Goal: Information Seeking & Learning: Check status

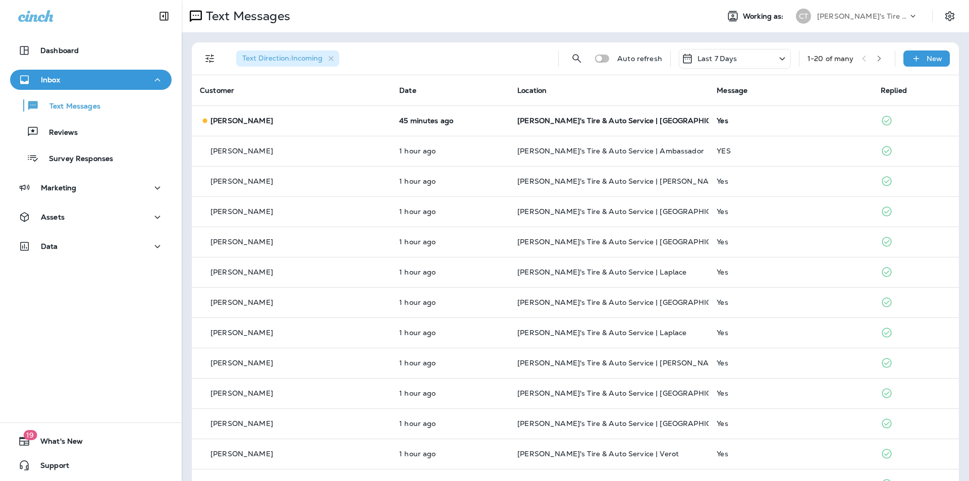
scroll to position [241, 0]
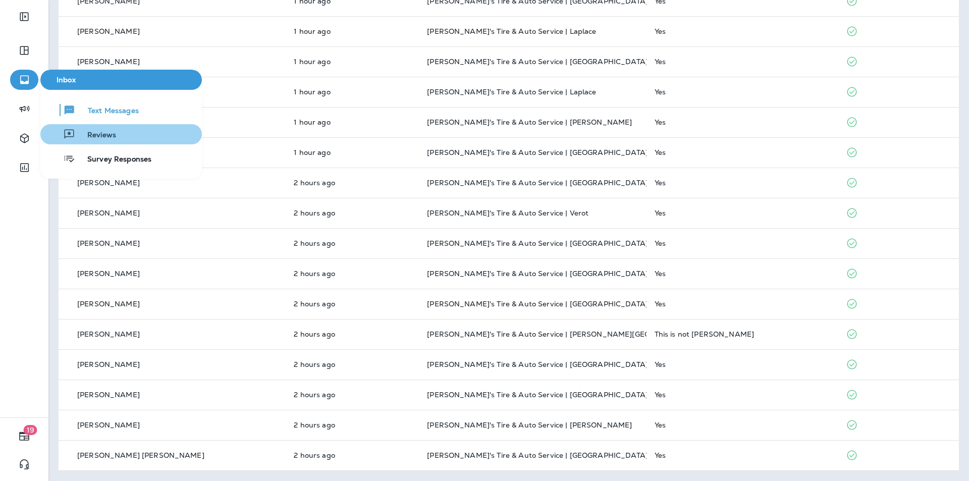
click at [98, 132] on span "Reviews" at bounding box center [95, 136] width 41 height 10
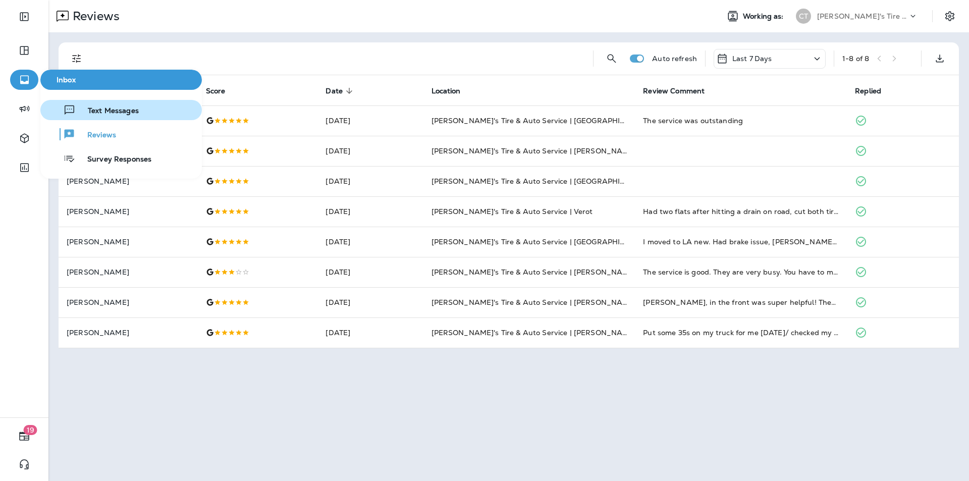
click at [92, 110] on span "Text Messages" at bounding box center [107, 111] width 63 height 10
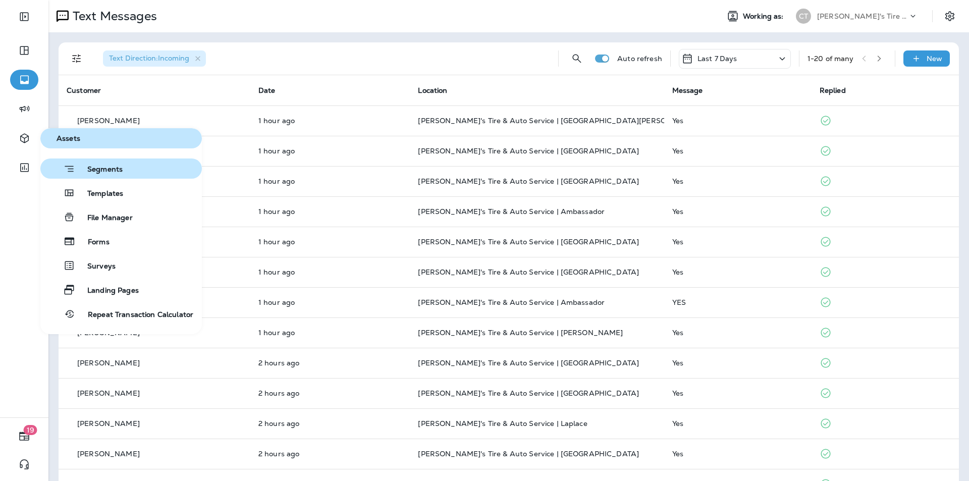
click at [110, 172] on span "Segments" at bounding box center [98, 170] width 47 height 10
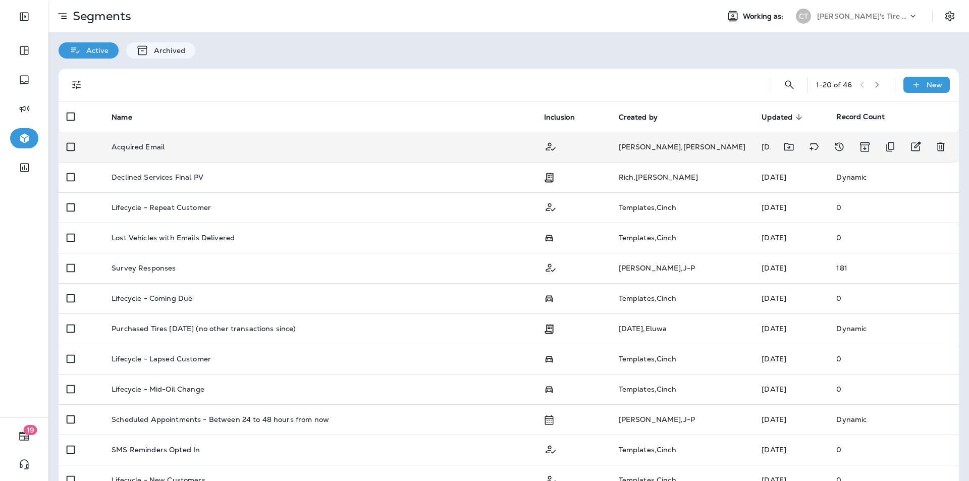
click at [182, 153] on td "Acquired Email" at bounding box center [319, 147] width 432 height 30
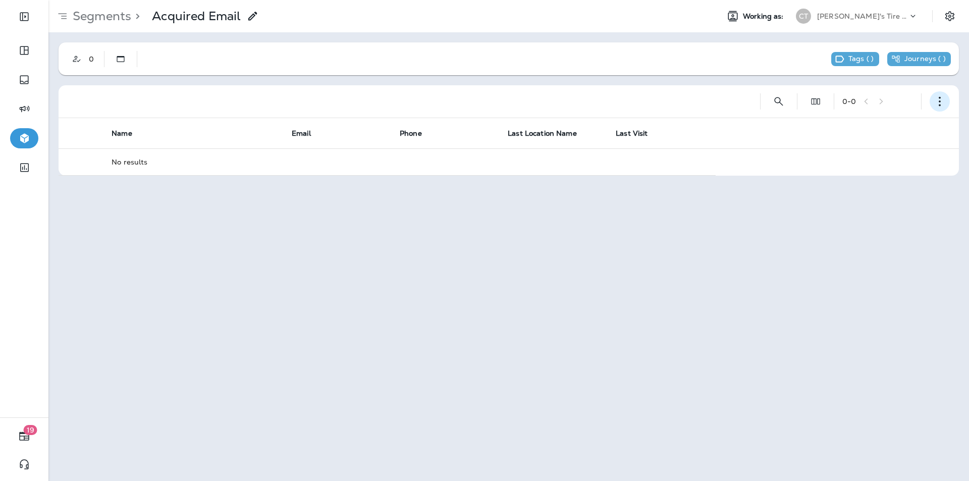
click at [942, 101] on icon "button" at bounding box center [940, 101] width 10 height 10
click at [762, 195] on div "Segments > Acquired Email Working as: CT Chabill's Tire & Auto 0 Tags ( ) Journ…" at bounding box center [508, 240] width 921 height 481
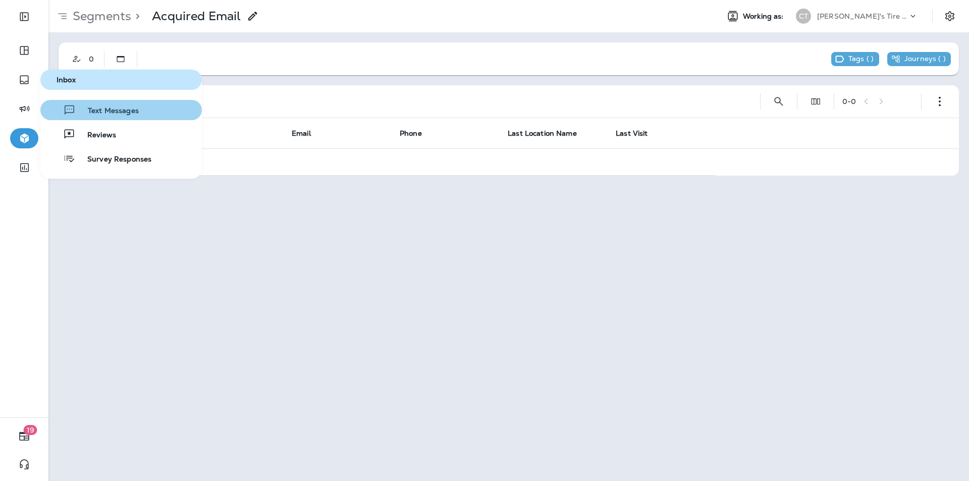
click at [97, 107] on span "Text Messages" at bounding box center [107, 111] width 63 height 10
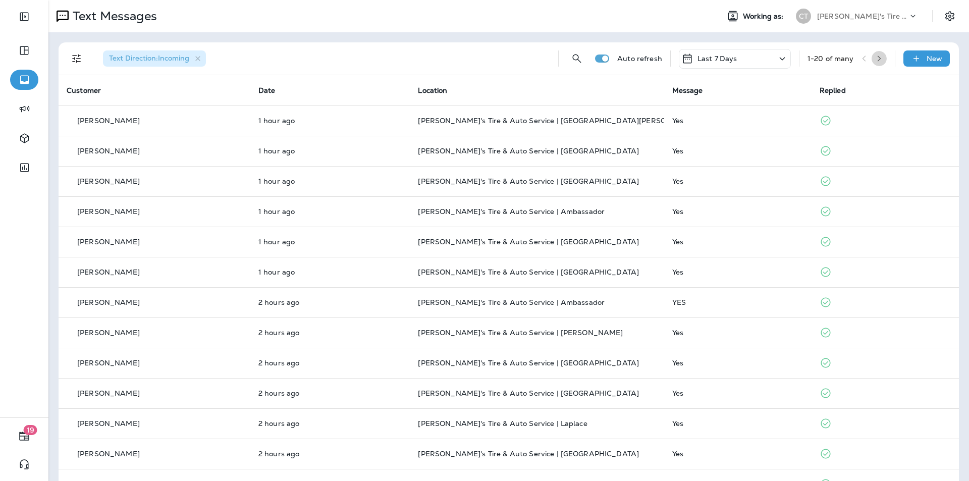
click at [876, 56] on icon "button" at bounding box center [879, 58] width 7 height 7
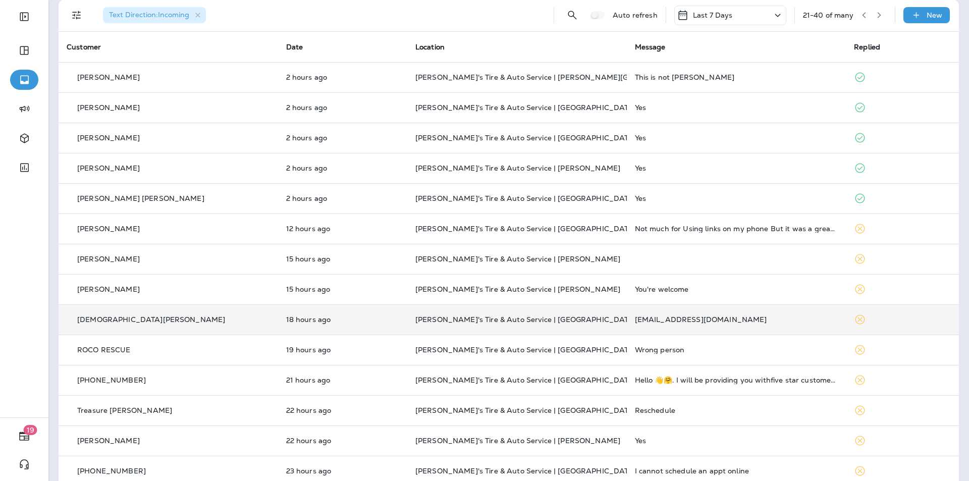
scroll to position [101, 0]
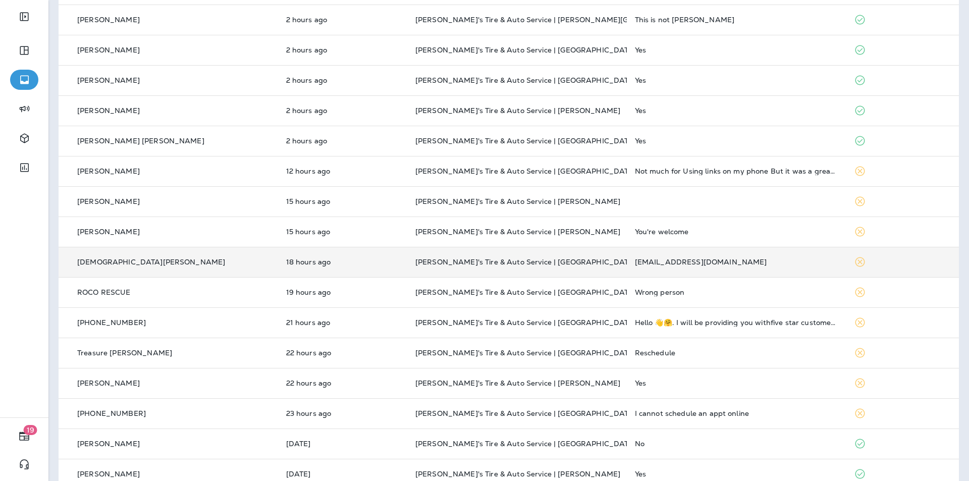
click at [736, 261] on div "Christianstaff32@gmail.com" at bounding box center [736, 262] width 203 height 8
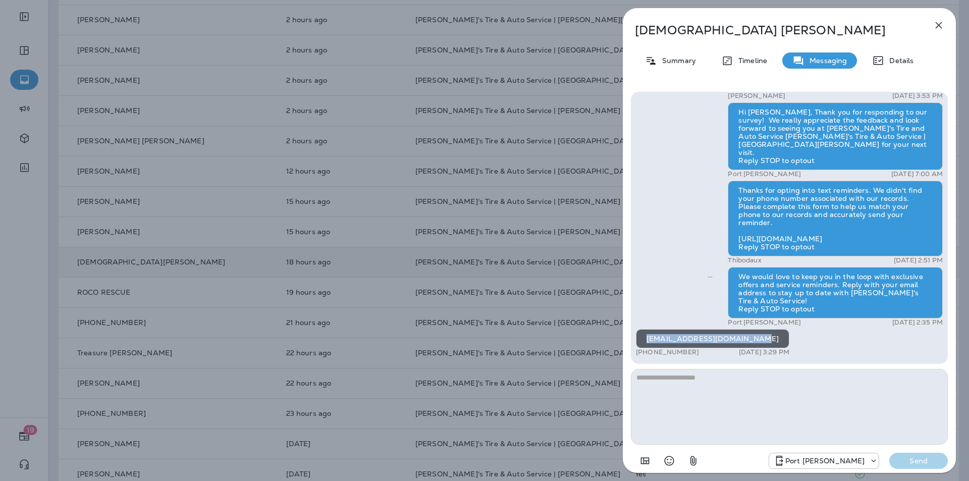
drag, startPoint x: 747, startPoint y: 338, endPoint x: 647, endPoint y: 340, distance: 99.9
click at [647, 340] on div "Christianstaff32@gmail.com" at bounding box center [712, 338] width 153 height 19
copy div "Christianstaff32@gmail.com"
click at [936, 24] on icon "button" at bounding box center [939, 25] width 12 height 12
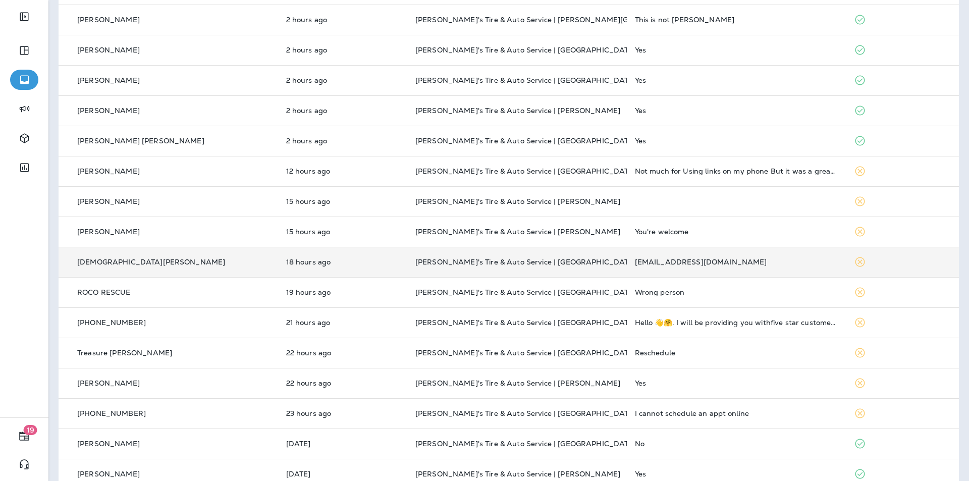
click at [144, 262] on div "Christian Stafford" at bounding box center [168, 262] width 203 height 11
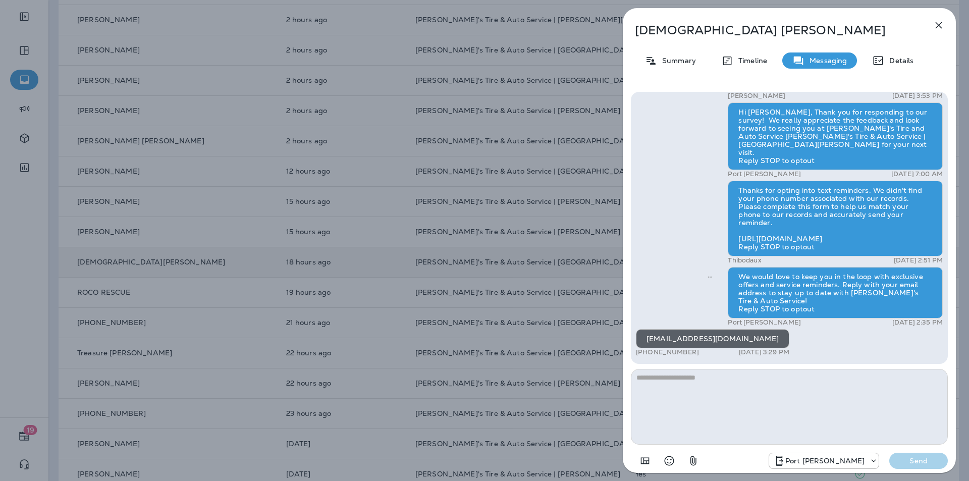
click at [939, 23] on icon "button" at bounding box center [939, 25] width 12 height 12
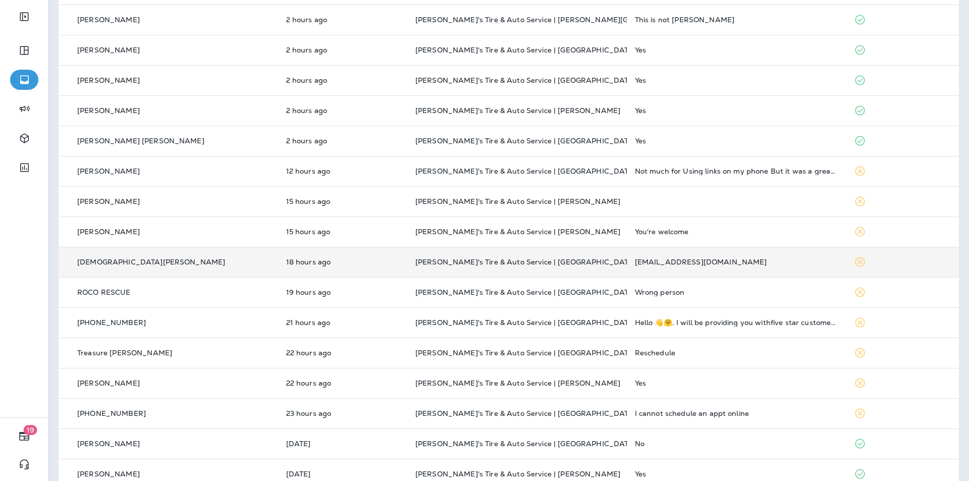
click at [650, 263] on div "Christianstaff32@gmail.com" at bounding box center [736, 262] width 203 height 8
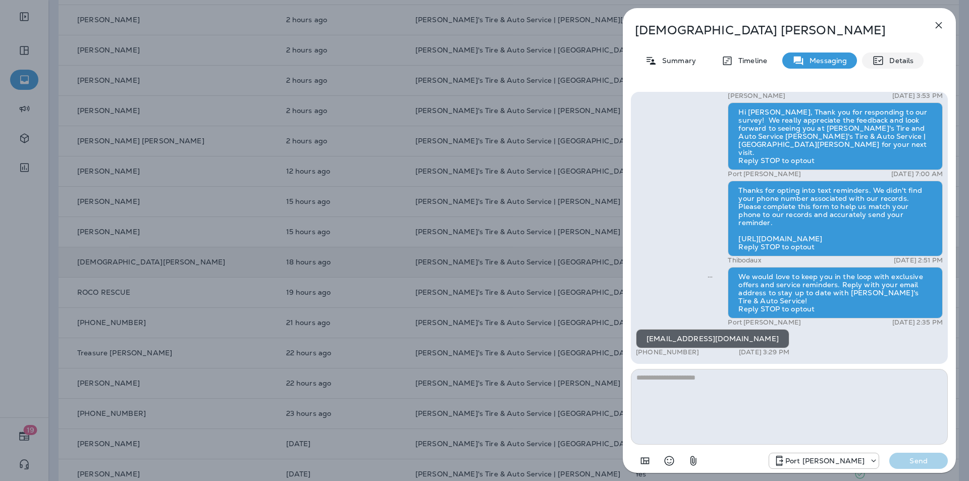
click at [895, 59] on p "Details" at bounding box center [898, 61] width 29 height 8
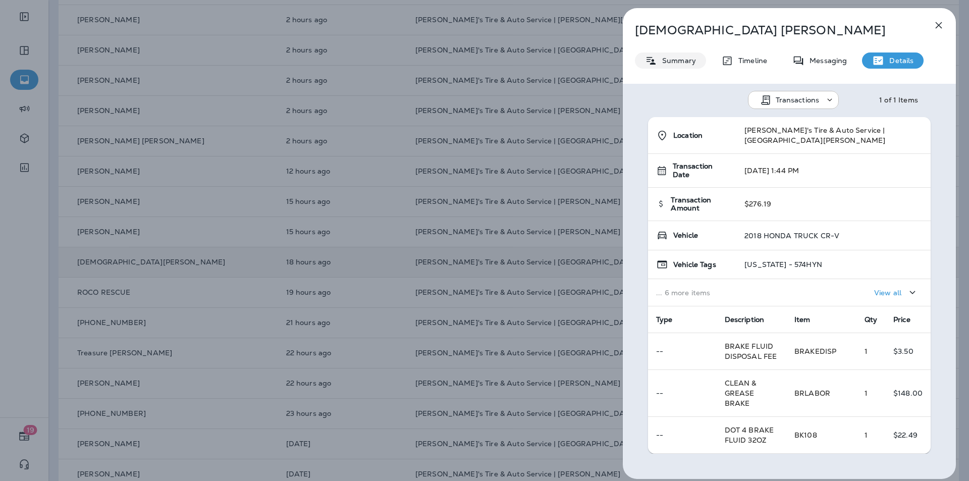
click at [684, 58] on p "Summary" at bounding box center [676, 61] width 39 height 8
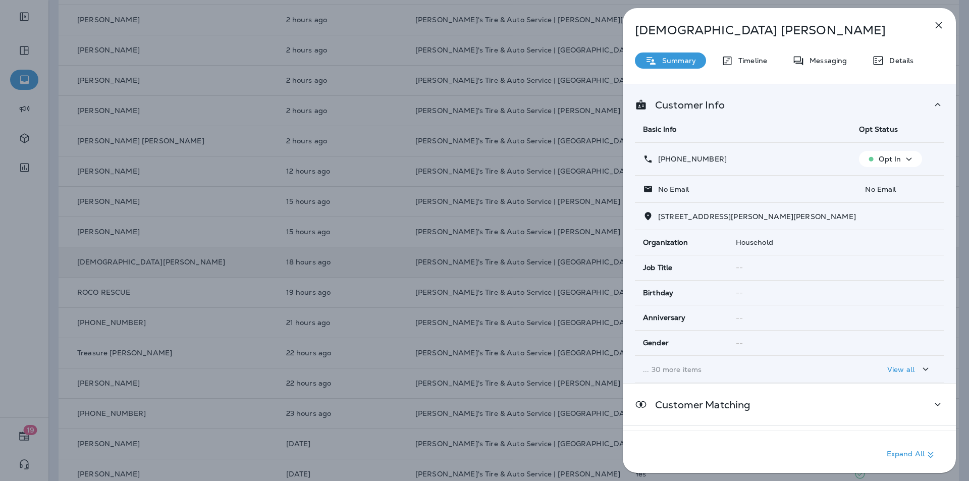
click at [880, 189] on p "No Email" at bounding box center [897, 189] width 77 height 8
click at [656, 189] on p "No Email" at bounding box center [671, 189] width 36 height 8
drag, startPoint x: 647, startPoint y: 188, endPoint x: 679, endPoint y: 188, distance: 31.8
click at [649, 188] on icon at bounding box center [648, 189] width 8 height 7
click at [888, 188] on p "No Email" at bounding box center [897, 189] width 77 height 8
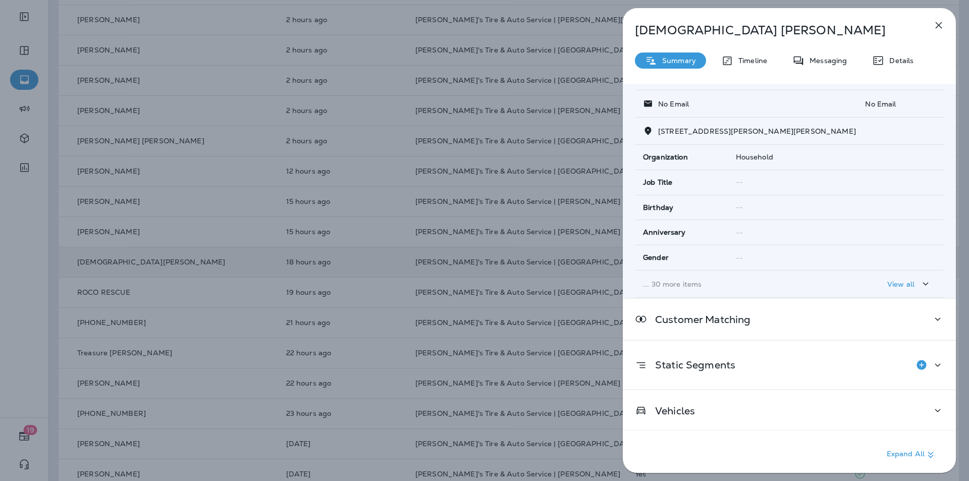
scroll to position [87, 0]
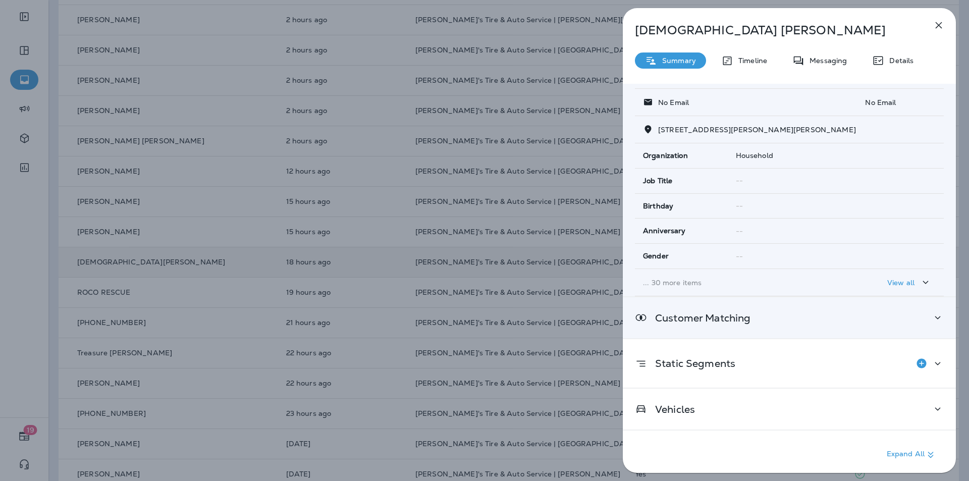
click at [932, 314] on icon at bounding box center [938, 317] width 12 height 13
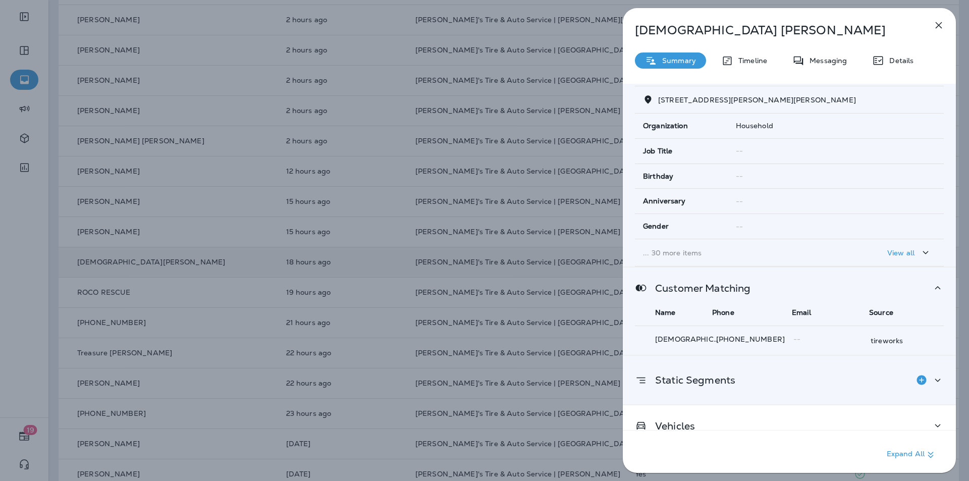
scroll to position [133, 0]
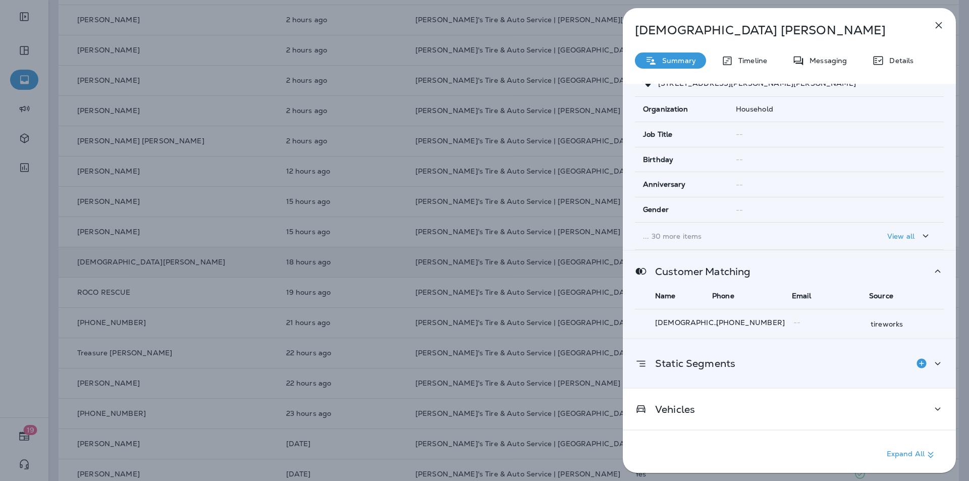
click at [936, 364] on icon at bounding box center [938, 363] width 12 height 13
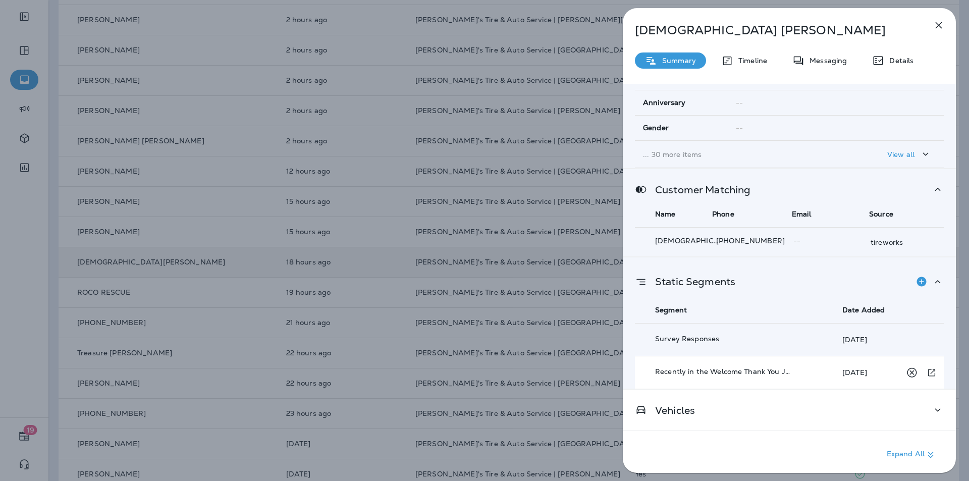
scroll to position [216, 0]
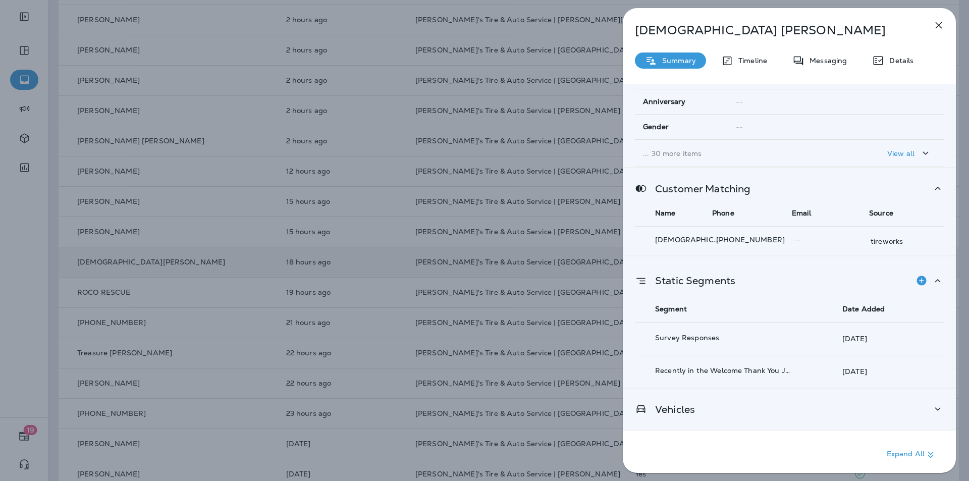
click at [932, 409] on icon at bounding box center [938, 409] width 12 height 13
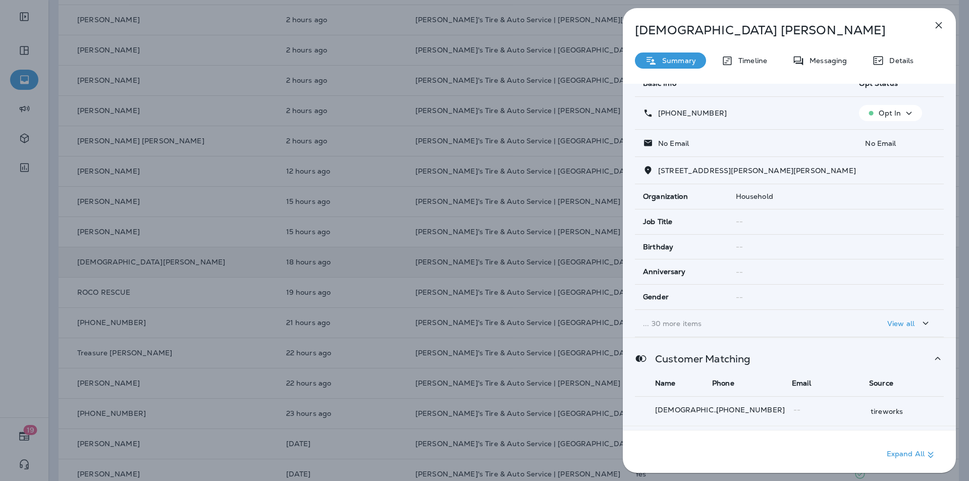
scroll to position [0, 0]
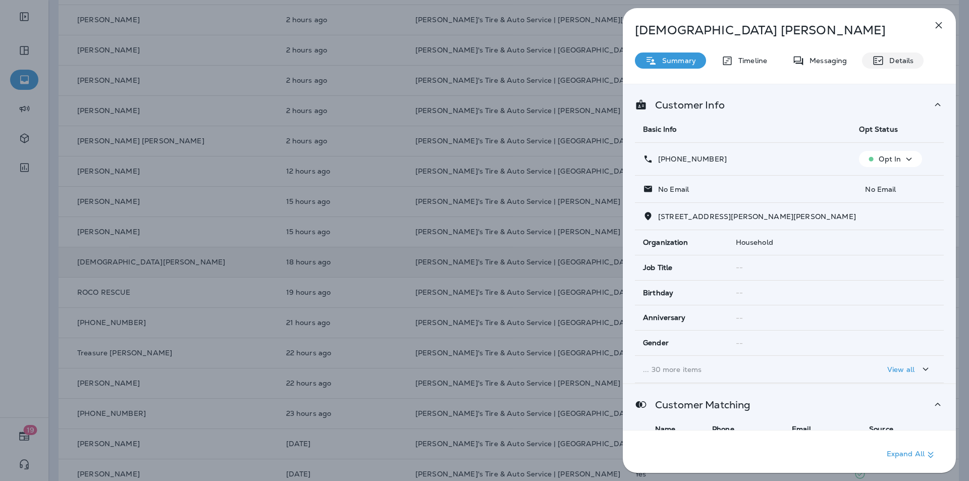
click at [888, 60] on p "Details" at bounding box center [898, 61] width 29 height 8
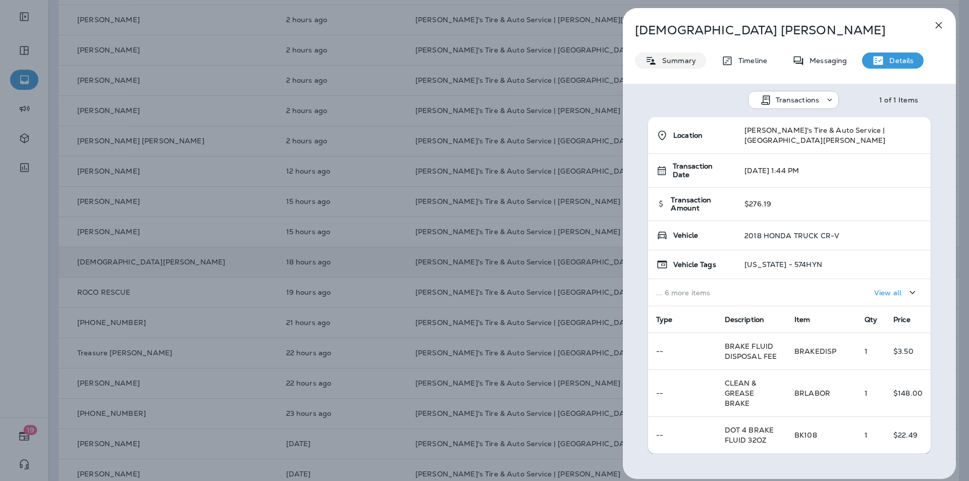
click at [678, 60] on p "Summary" at bounding box center [676, 61] width 39 height 8
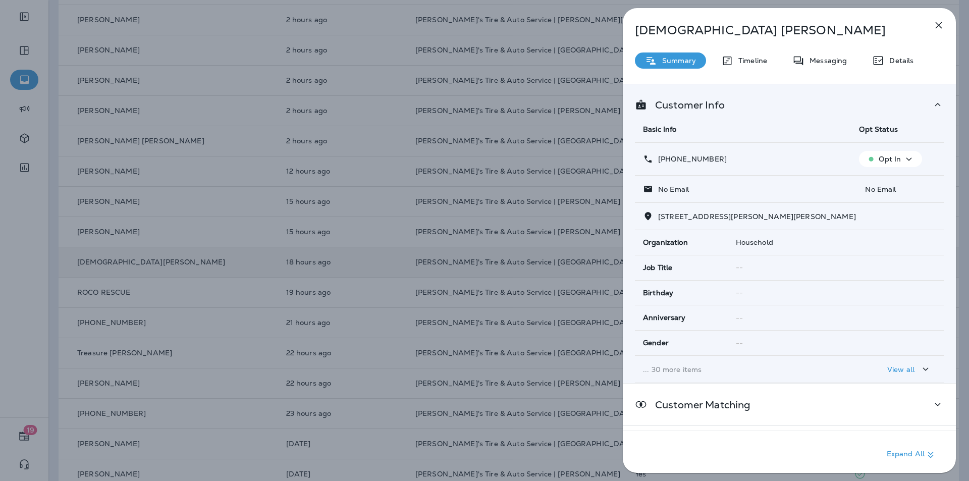
click at [649, 186] on icon at bounding box center [648, 189] width 10 height 11
click at [938, 24] on icon "button" at bounding box center [939, 25] width 7 height 7
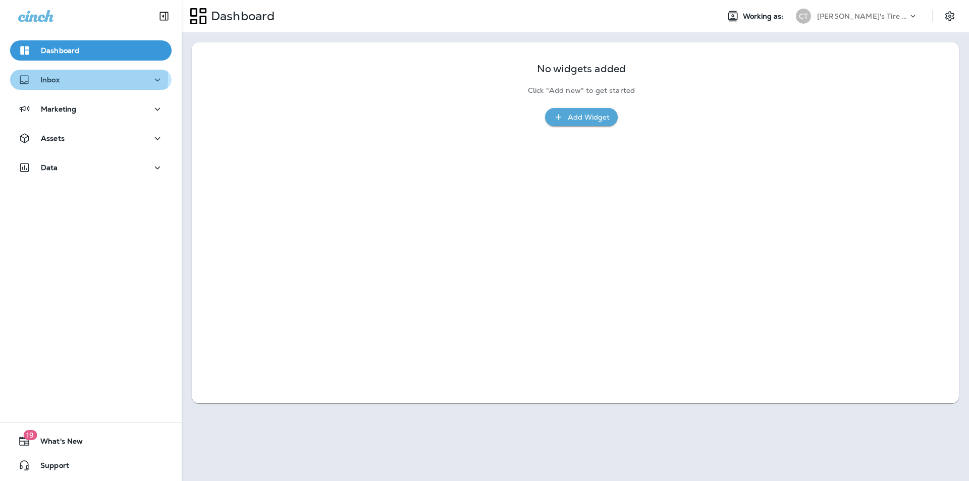
click at [51, 77] on p "Inbox" at bounding box center [49, 80] width 19 height 8
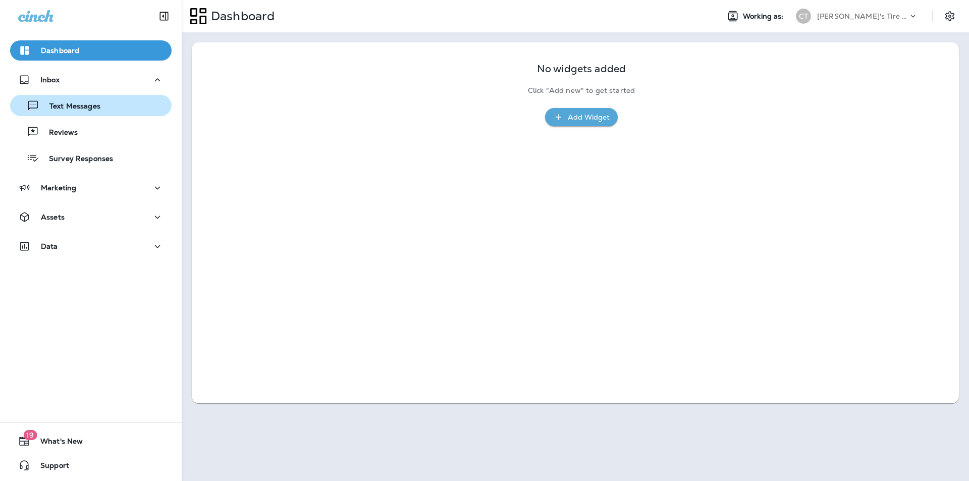
click at [72, 108] on p "Text Messages" at bounding box center [69, 107] width 61 height 10
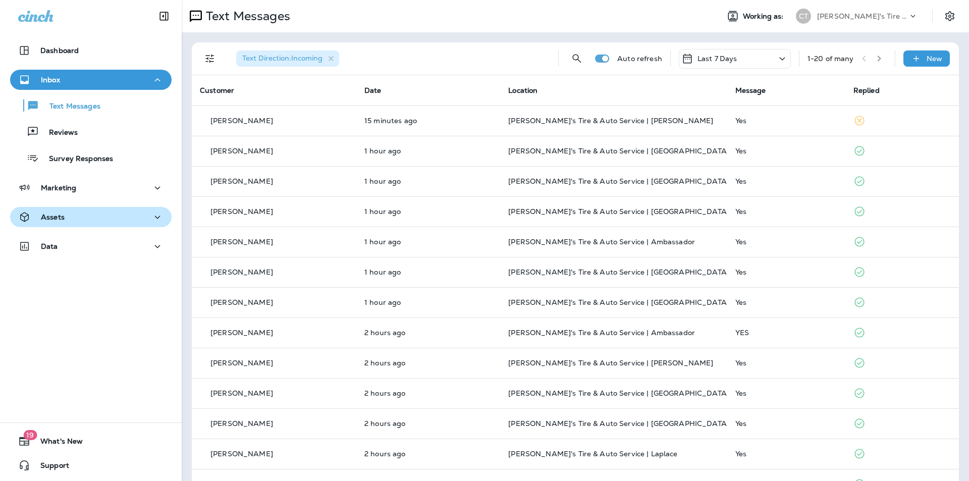
click at [59, 217] on p "Assets" at bounding box center [53, 217] width 24 height 8
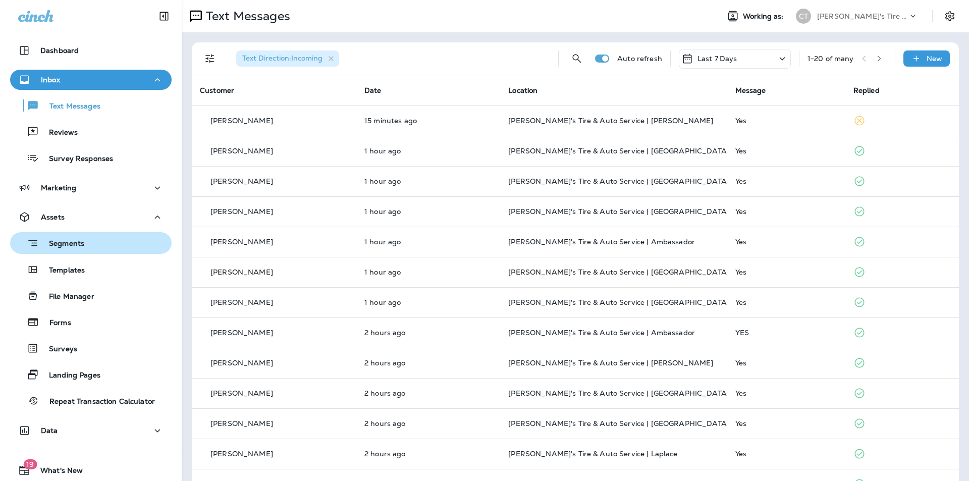
click at [62, 242] on p "Segments" at bounding box center [61, 244] width 45 height 10
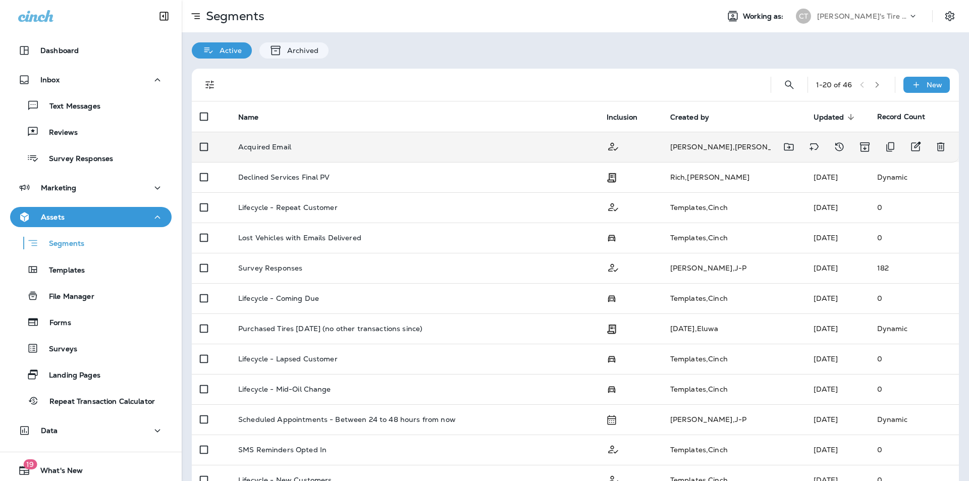
click at [284, 146] on p "Acquired Email" at bounding box center [264, 147] width 53 height 8
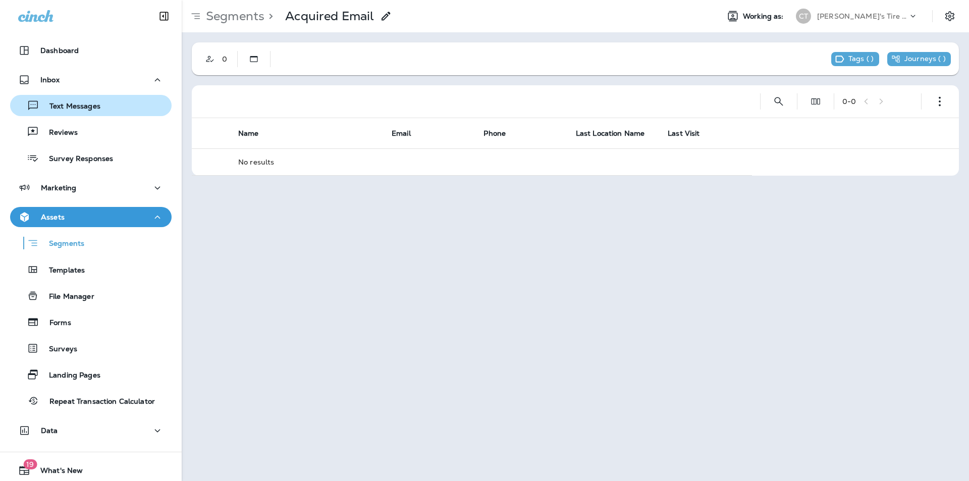
click at [58, 104] on p "Text Messages" at bounding box center [69, 107] width 61 height 10
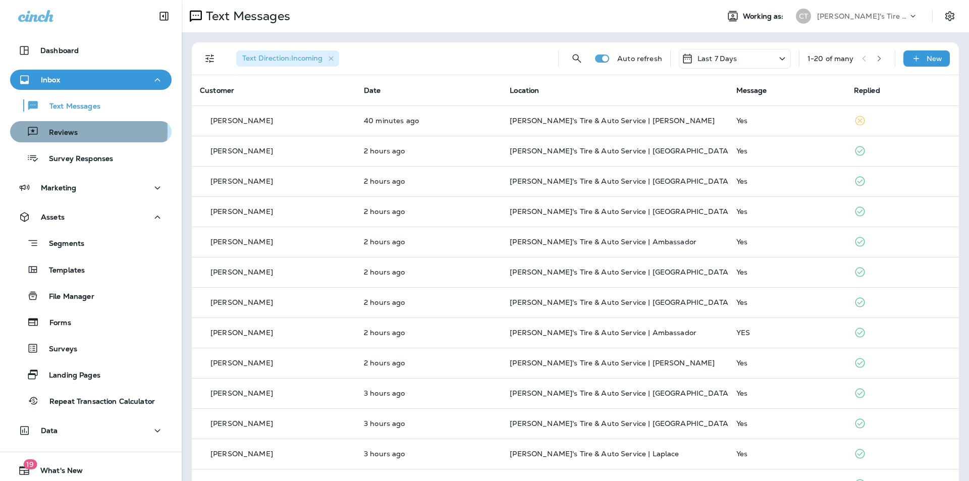
click at [66, 131] on p "Reviews" at bounding box center [58, 133] width 39 height 10
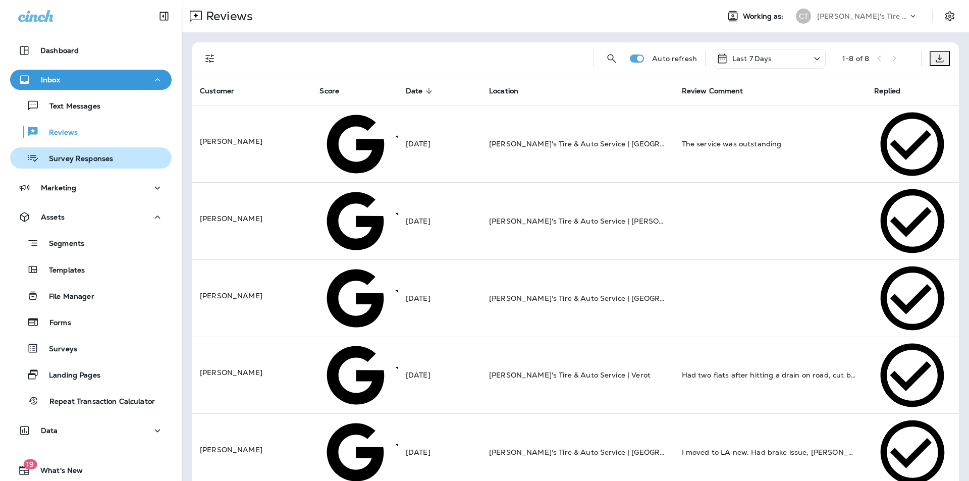
click at [66, 157] on p "Survey Responses" at bounding box center [76, 159] width 74 height 10
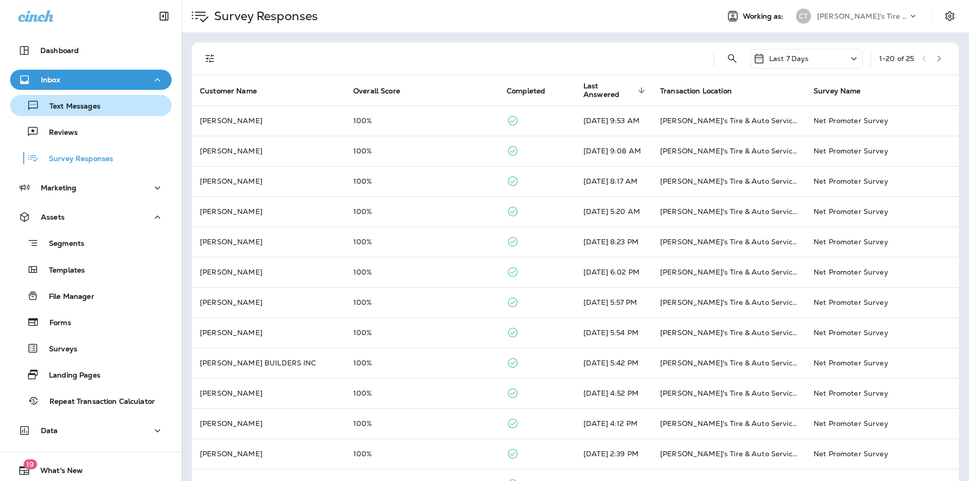
click at [69, 104] on p "Text Messages" at bounding box center [69, 107] width 61 height 10
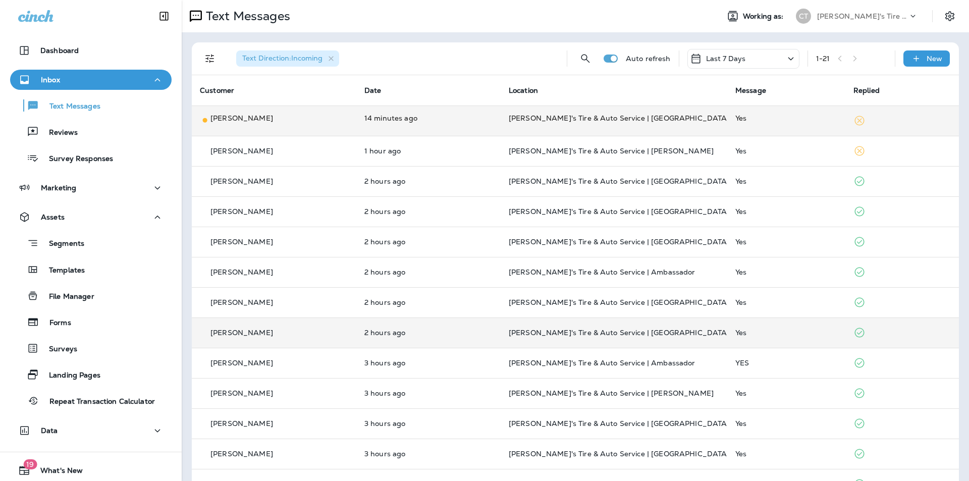
click at [312, 124] on div "[PERSON_NAME]" at bounding box center [274, 120] width 148 height 15
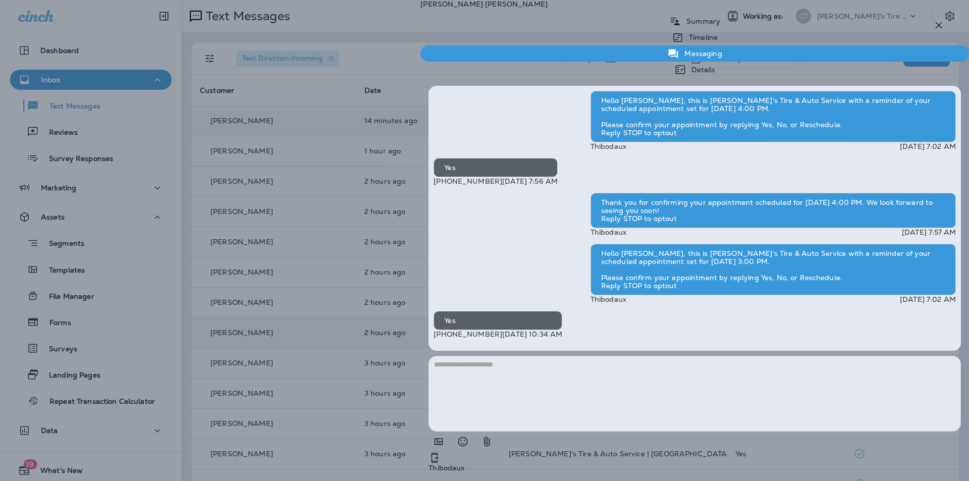
click at [940, 25] on icon "button" at bounding box center [939, 25] width 12 height 12
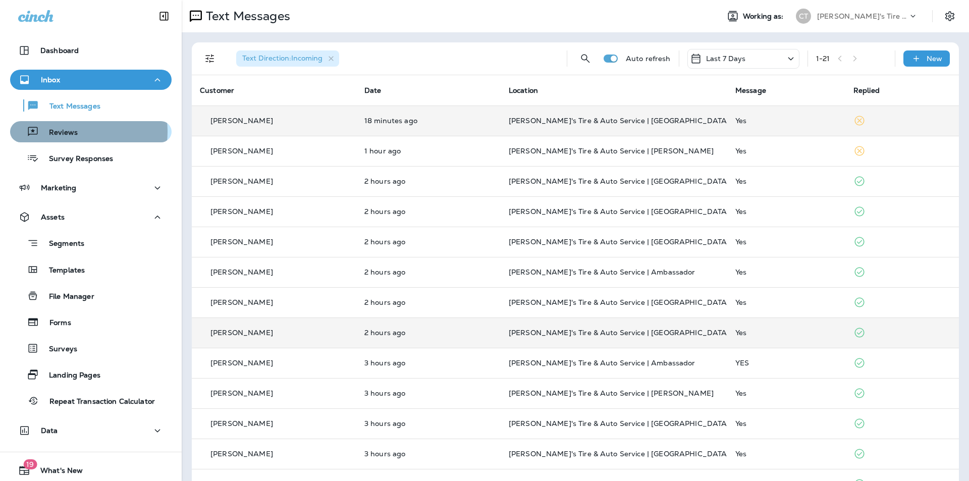
click at [68, 132] on p "Reviews" at bounding box center [58, 133] width 39 height 10
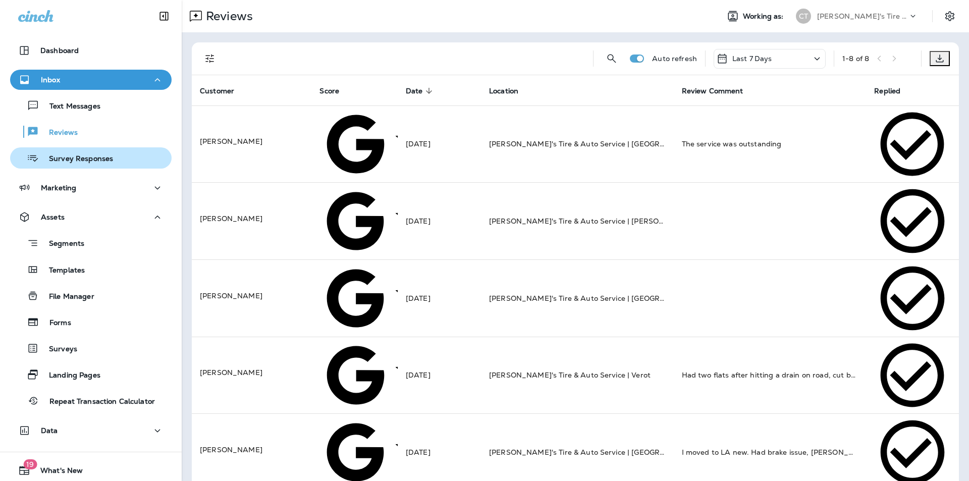
click at [73, 159] on p "Survey Responses" at bounding box center [76, 159] width 74 height 10
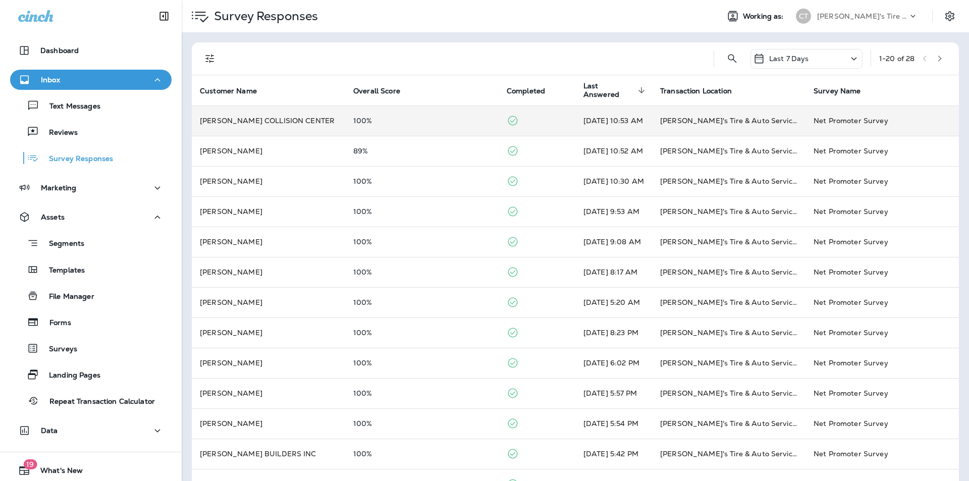
click at [464, 120] on div "100%" at bounding box center [421, 121] width 137 height 8
drag, startPoint x: 668, startPoint y: 358, endPoint x: 770, endPoint y: 409, distance: 114.0
